Goal: Task Accomplishment & Management: Manage account settings

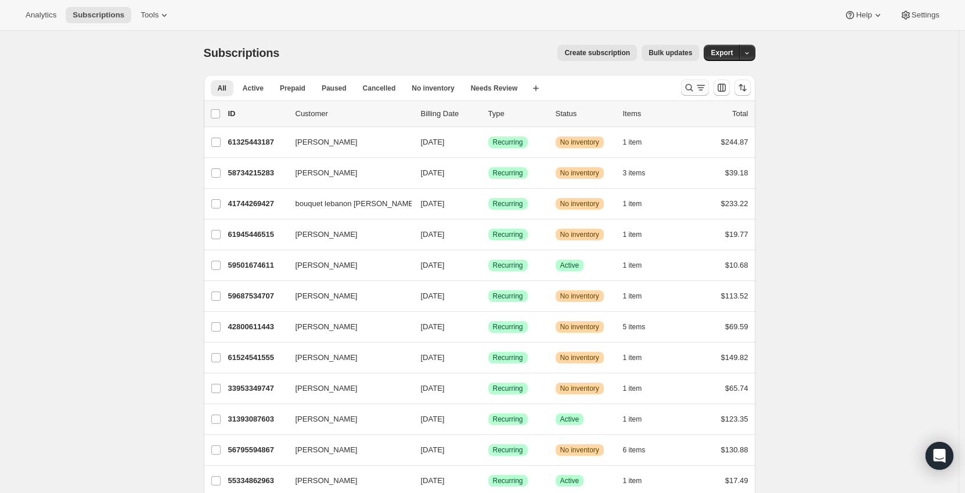
click at [703, 85] on icon "Search and filter results" at bounding box center [701, 88] width 12 height 12
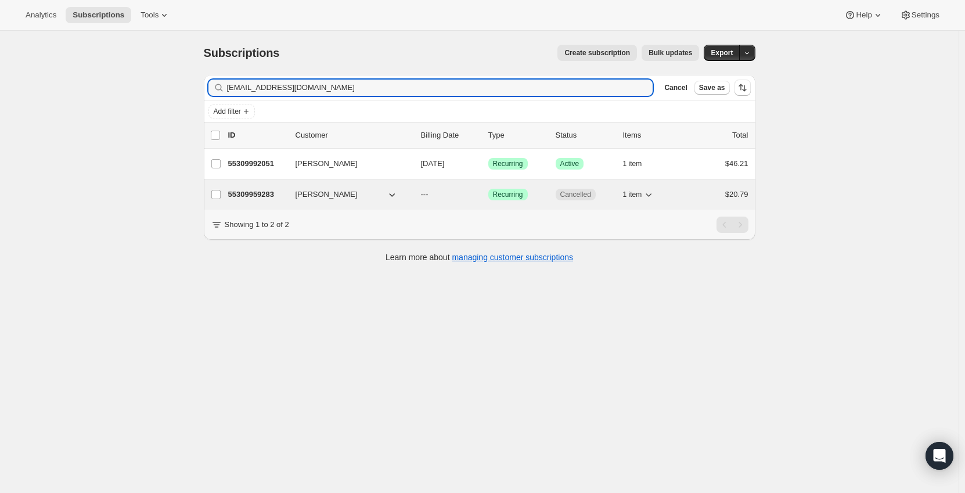
type input "[EMAIL_ADDRESS][DOMAIN_NAME]"
click at [538, 196] on div "Success Recurring" at bounding box center [517, 195] width 58 height 12
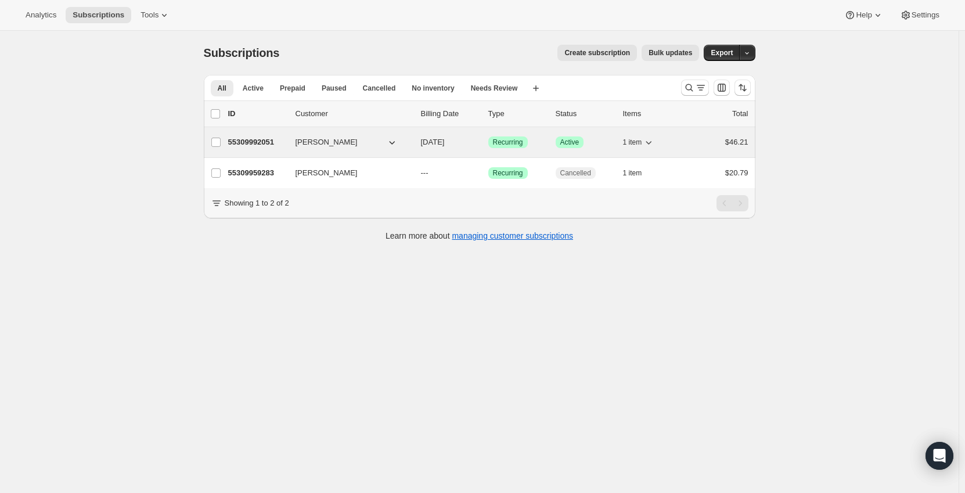
click at [286, 138] on p "55309992051" at bounding box center [257, 142] width 58 height 12
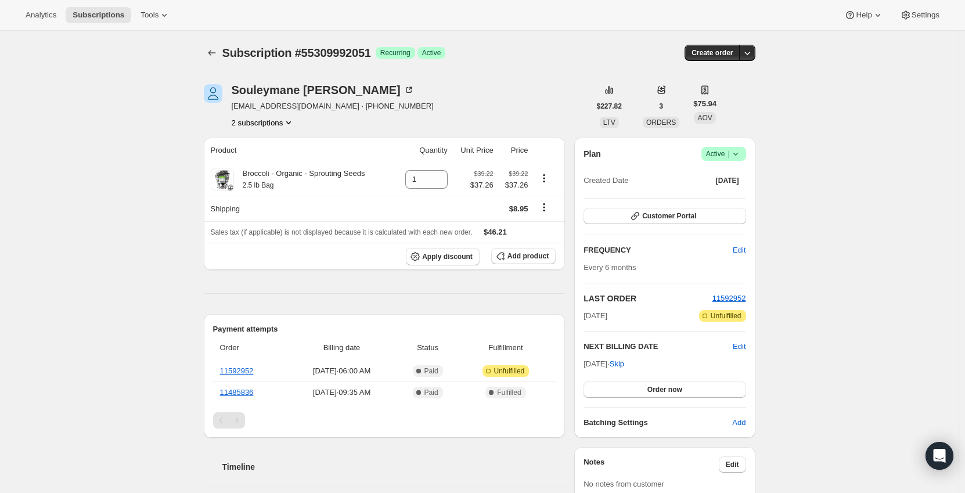
click at [739, 154] on icon at bounding box center [736, 154] width 12 height 12
click at [724, 197] on span "Cancel subscription" at bounding box center [727, 196] width 66 height 9
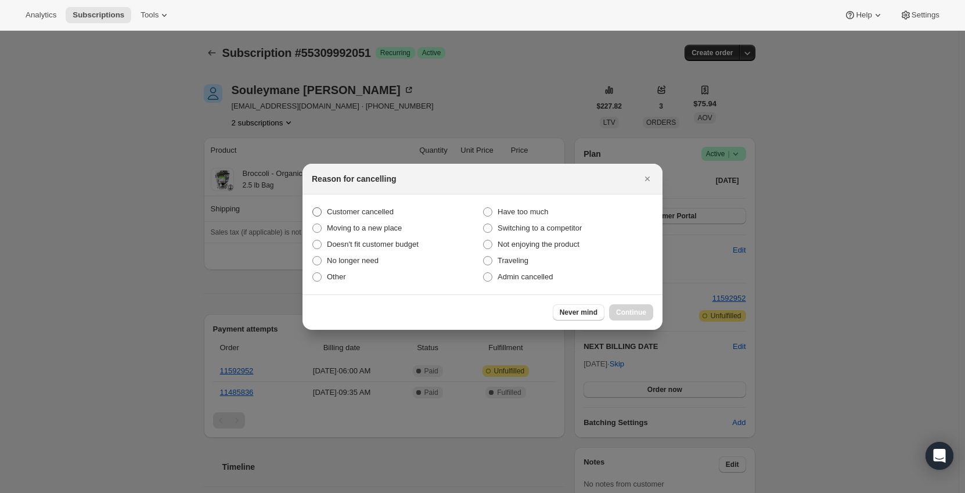
click at [356, 213] on span "Customer cancelled" at bounding box center [360, 211] width 67 height 9
click at [313, 208] on input "Customer cancelled" at bounding box center [312, 207] width 1 height 1
radio input "true"
click at [640, 316] on span "Continue" at bounding box center [631, 312] width 30 height 9
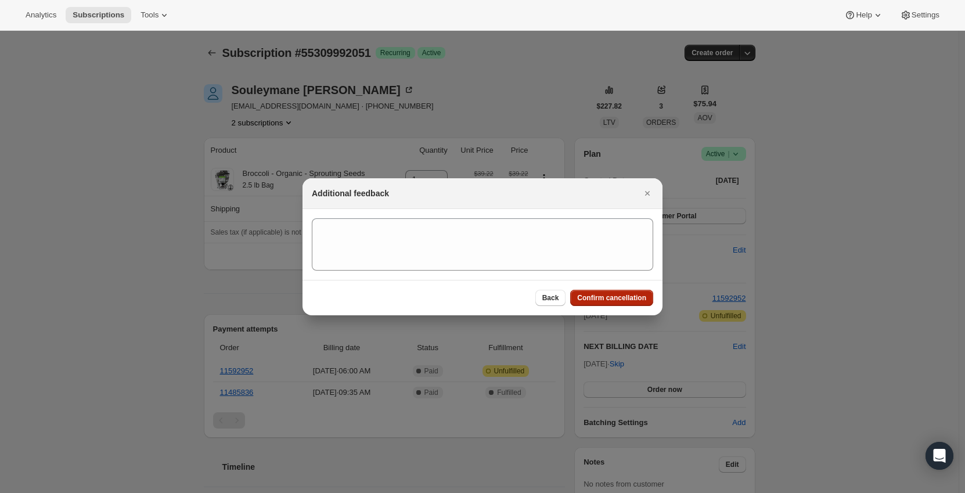
click at [609, 305] on button "Confirm cancellation" at bounding box center [611, 298] width 83 height 16
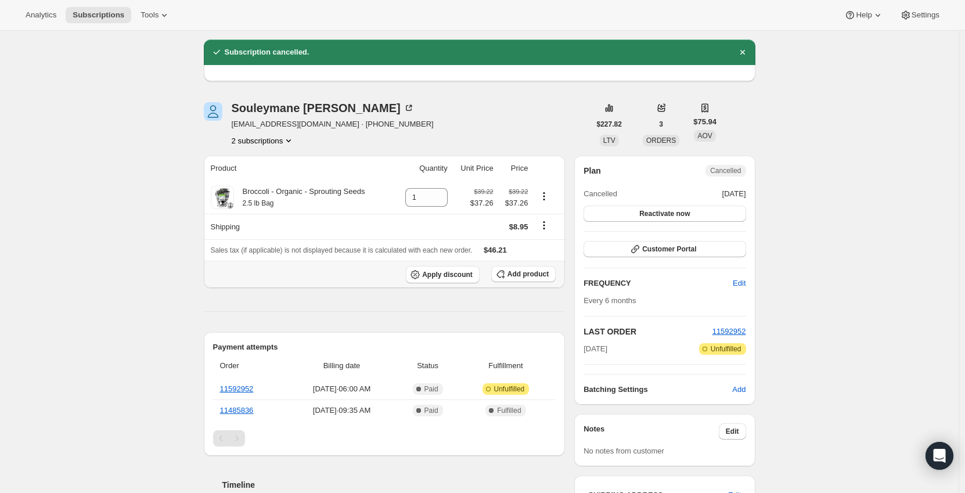
scroll to position [35, 0]
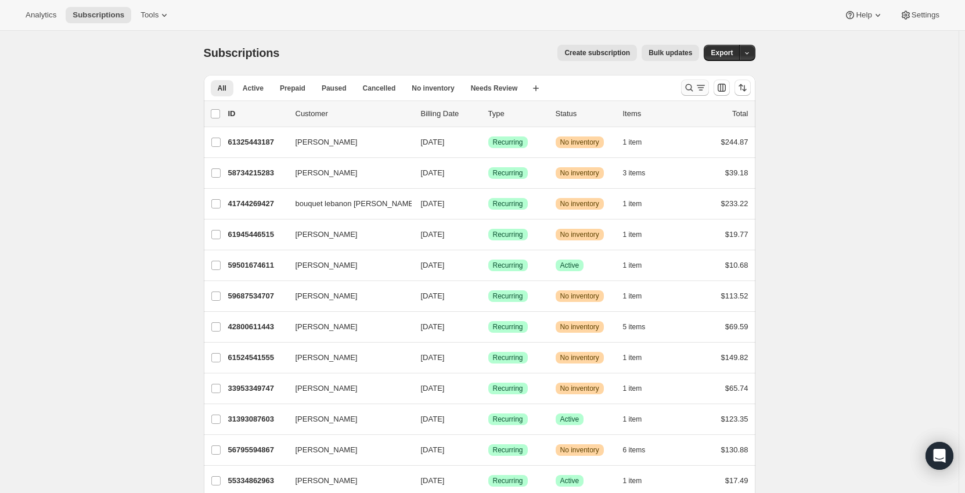
click at [707, 90] on icon "Search and filter results" at bounding box center [701, 88] width 12 height 12
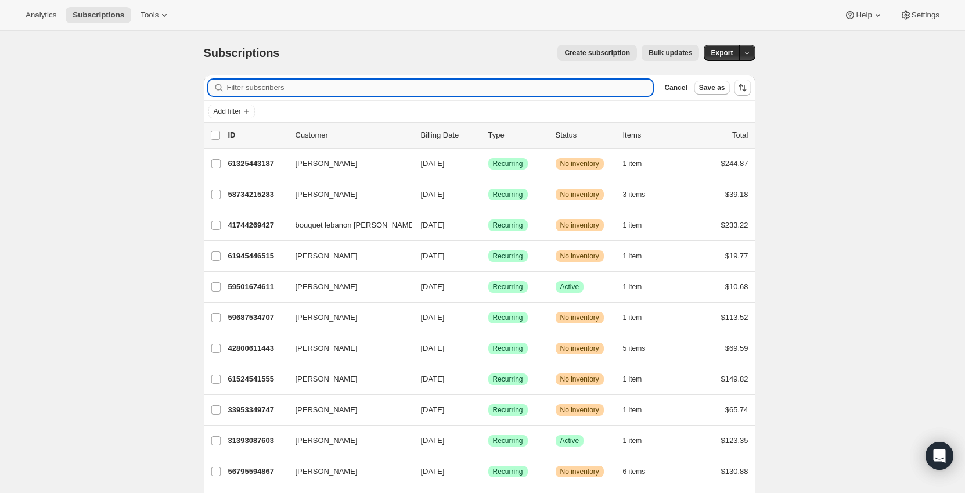
click at [258, 88] on input "Filter subscribers" at bounding box center [440, 88] width 426 height 16
paste input "11592952"
type input "11592952"
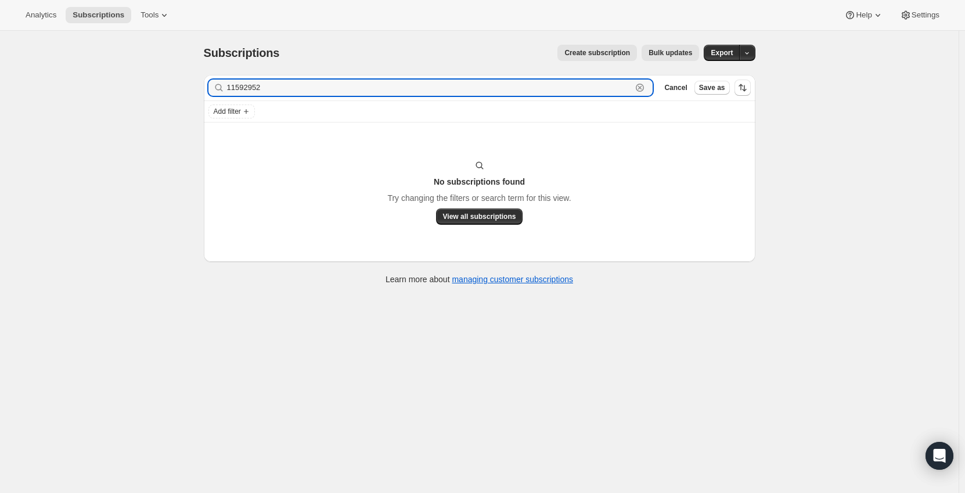
drag, startPoint x: 258, startPoint y: 89, endPoint x: 206, endPoint y: 87, distance: 52.3
click at [209, 89] on div "Filter subscribers 11592952 Clear Cancel Save as" at bounding box center [480, 88] width 552 height 26
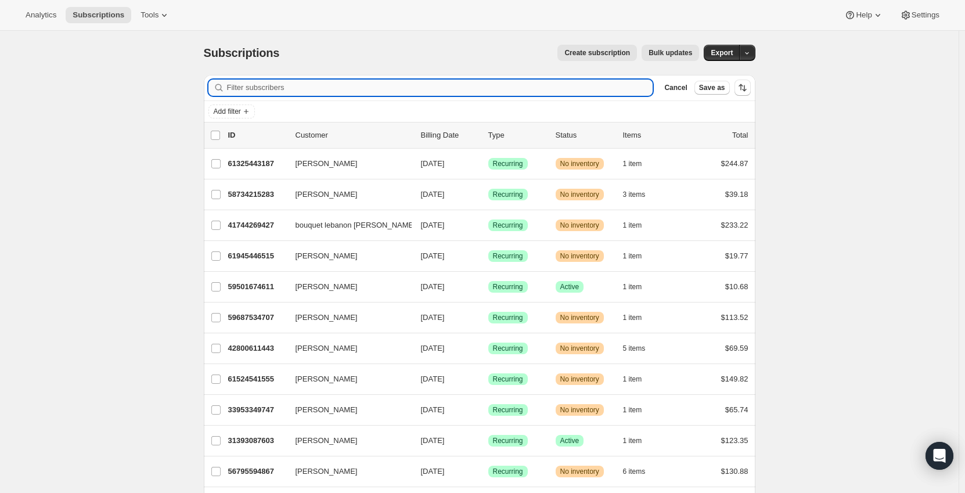
click at [322, 84] on input "Filter subscribers" at bounding box center [440, 88] width 426 height 16
paste input "[EMAIL_ADDRESS][DOMAIN_NAME]"
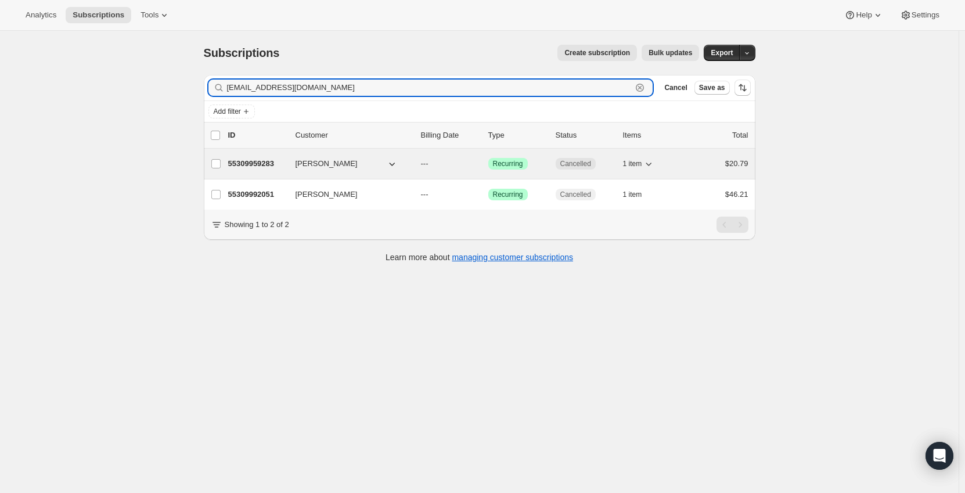
type input "[EMAIL_ADDRESS][DOMAIN_NAME]"
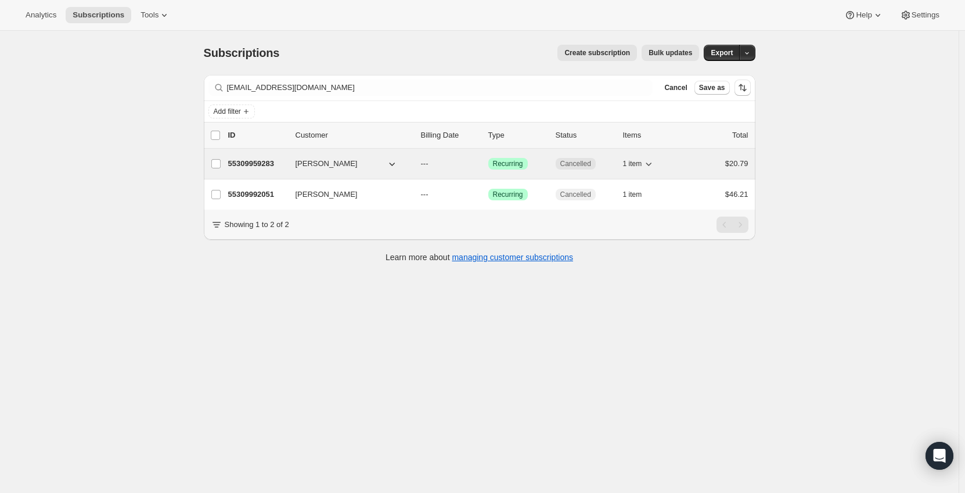
click at [473, 163] on p "---" at bounding box center [450, 164] width 58 height 12
